Goal: Communication & Community: Answer question/provide support

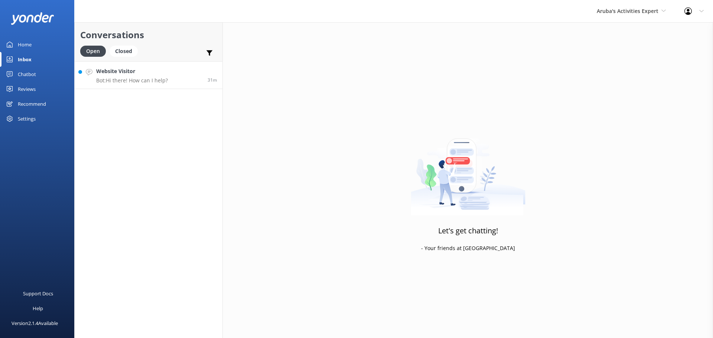
click at [158, 76] on div "Website Visitor Bot: Hi there! How can I help?" at bounding box center [132, 75] width 72 height 16
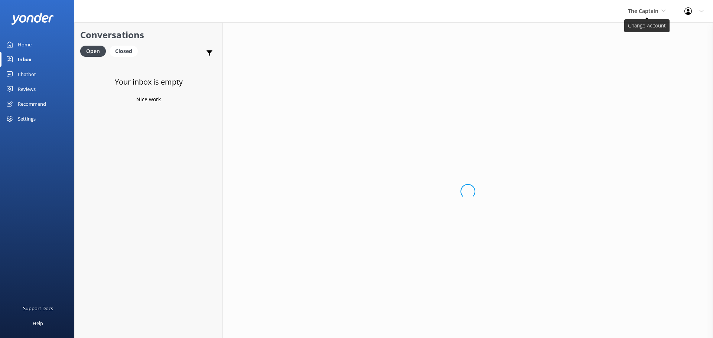
click at [649, 14] on span "The Captain" at bounding box center [643, 10] width 30 height 7
click at [642, 45] on link "Aruba's Activities Expert" at bounding box center [656, 49] width 74 height 18
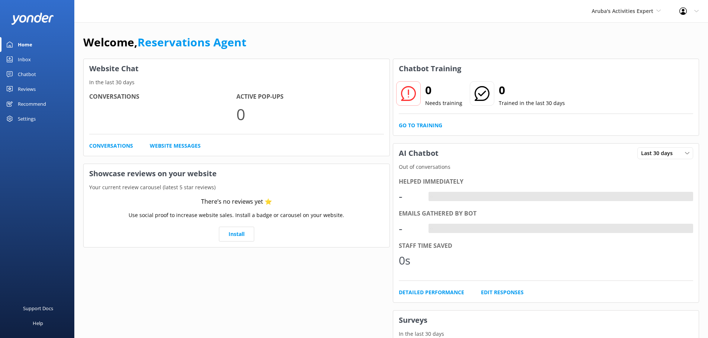
click at [31, 55] on link "Inbox" at bounding box center [37, 59] width 74 height 15
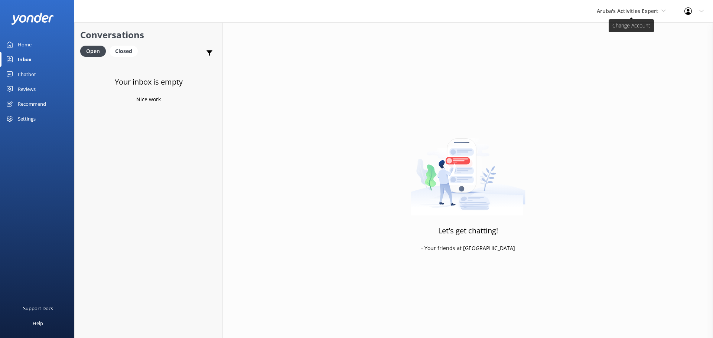
click at [633, 13] on span "Aruba's Activities Expert" at bounding box center [628, 10] width 62 height 7
click at [614, 62] on link "The Captain" at bounding box center [625, 67] width 74 height 18
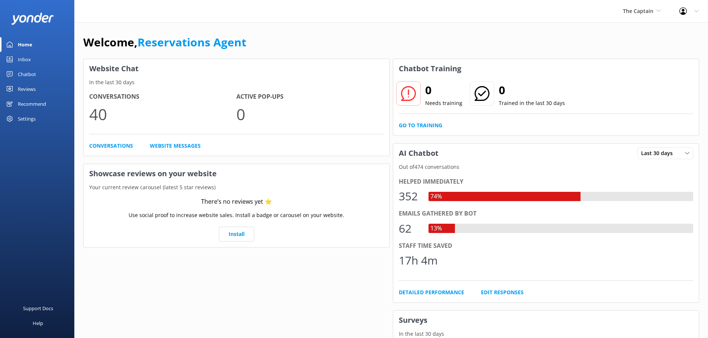
click at [35, 60] on link "Inbox" at bounding box center [37, 59] width 74 height 15
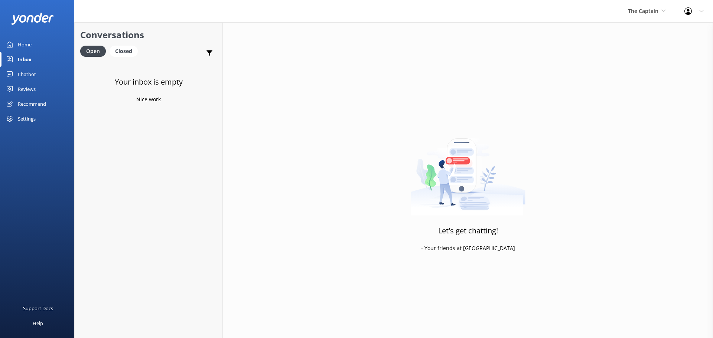
click at [39, 58] on link "Inbox" at bounding box center [37, 59] width 74 height 15
click at [633, 9] on span "The Captain" at bounding box center [643, 10] width 30 height 7
click at [650, 29] on link "De [GEOGRAPHIC_DATA]" at bounding box center [656, 31] width 74 height 18
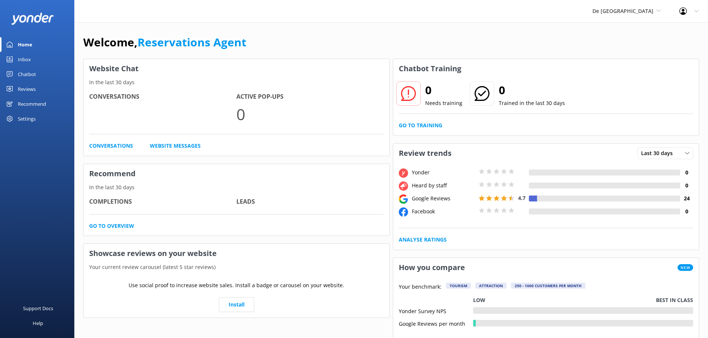
click at [31, 57] on link "Inbox" at bounding box center [37, 59] width 74 height 15
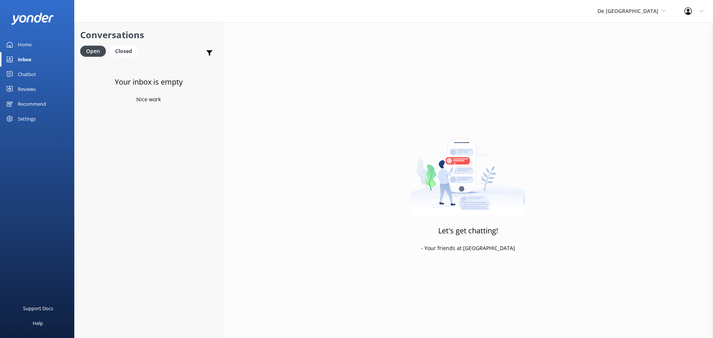
click at [627, 19] on div "De [GEOGRAPHIC_DATA] [GEOGRAPHIC_DATA] [GEOGRAPHIC_DATA]'s Activities Expert Th…" at bounding box center [631, 11] width 87 height 22
click at [645, 68] on link "The Captain" at bounding box center [625, 67] width 74 height 18
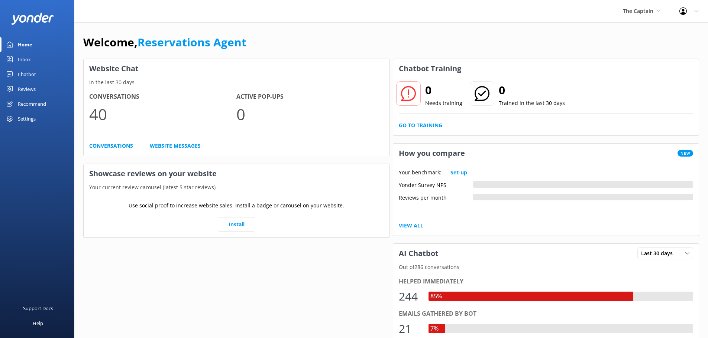
click at [22, 56] on div "Inbox" at bounding box center [24, 59] width 13 height 15
